Goal: Information Seeking & Learning: Learn about a topic

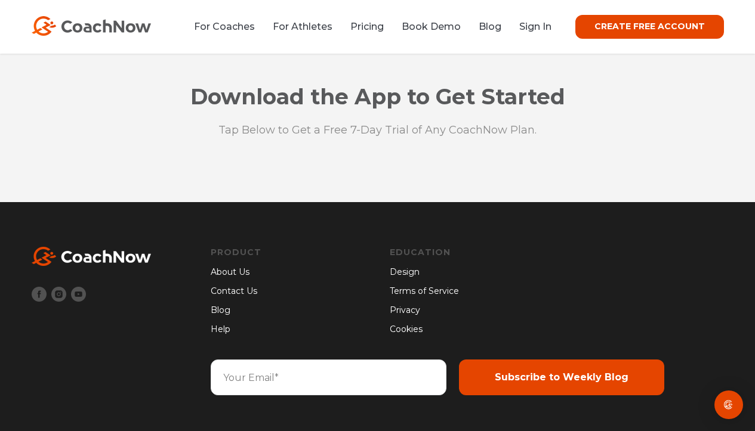
scroll to position [3250, 0]
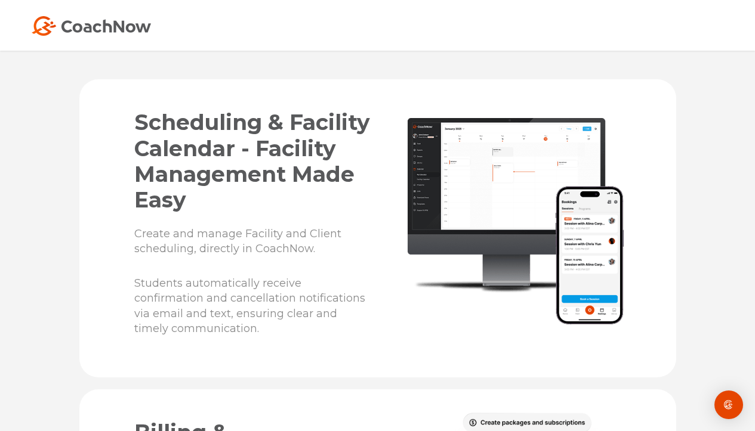
scroll to position [2055, 0]
click at [206, 169] on span "Scheduling & Facility Calendar - Facility Management Made Easy" at bounding box center [252, 162] width 236 height 104
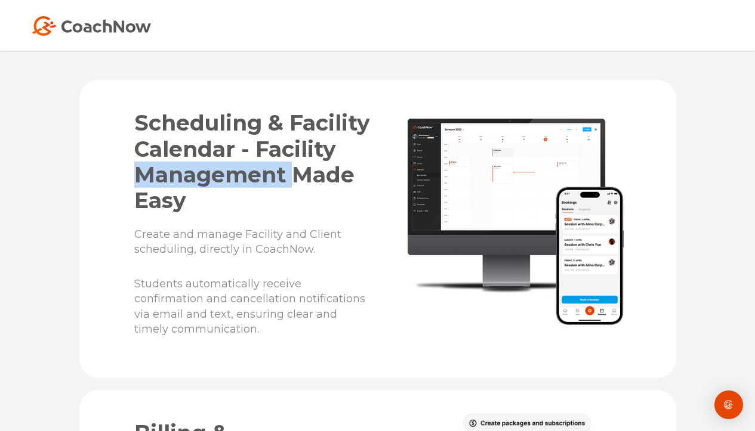
click at [206, 169] on span "Scheduling & Facility Calendar - Facility Management Made Easy" at bounding box center [252, 162] width 236 height 104
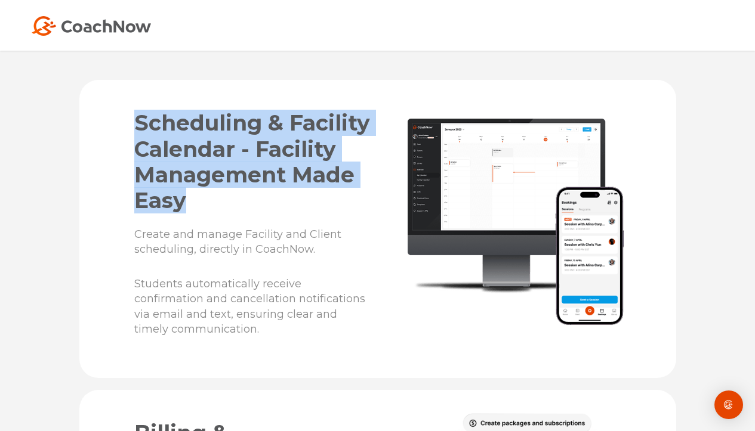
click at [206, 169] on span "Scheduling & Facility Calendar - Facility Management Made Easy" at bounding box center [252, 162] width 236 height 104
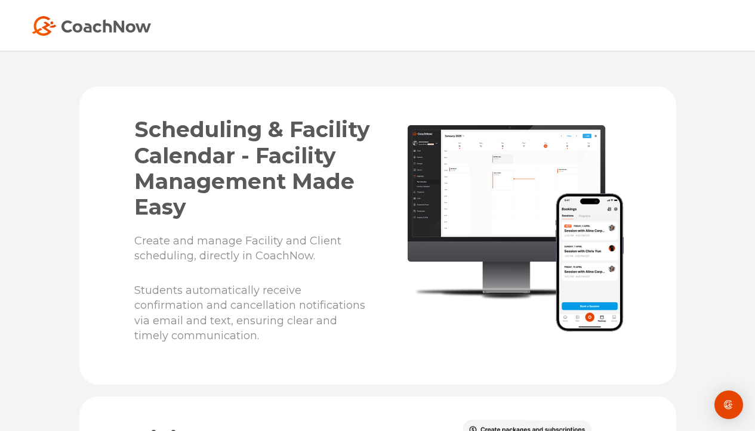
scroll to position [2047, 0]
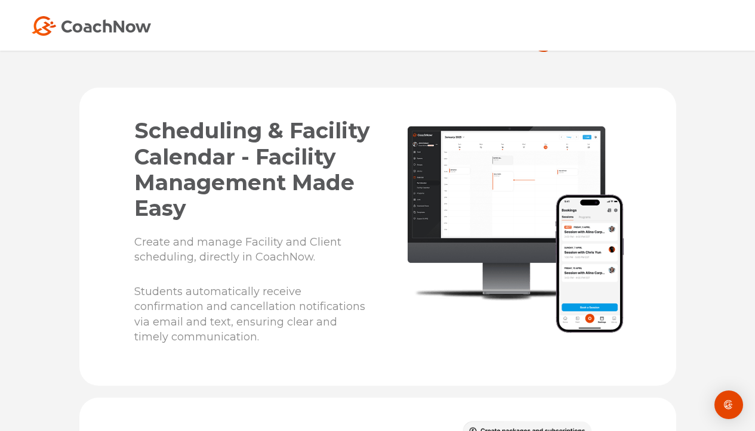
click at [289, 264] on span "Create and manage Facility and Client scheduling, directly in CoachNow." at bounding box center [237, 250] width 207 height 28
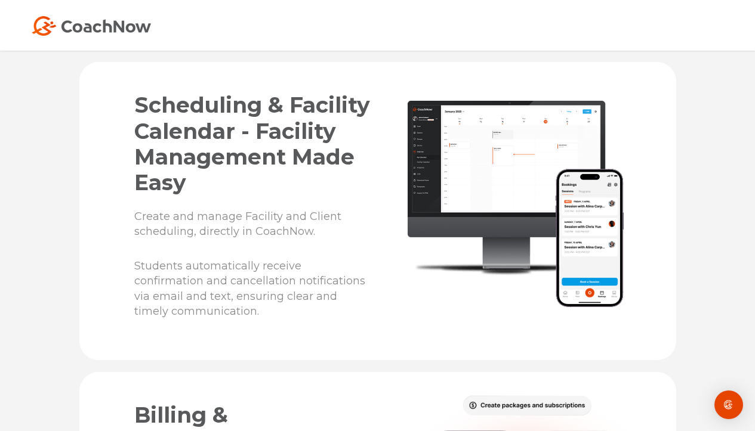
scroll to position [2072, 0]
